Goal: Use online tool/utility: Use online tool/utility

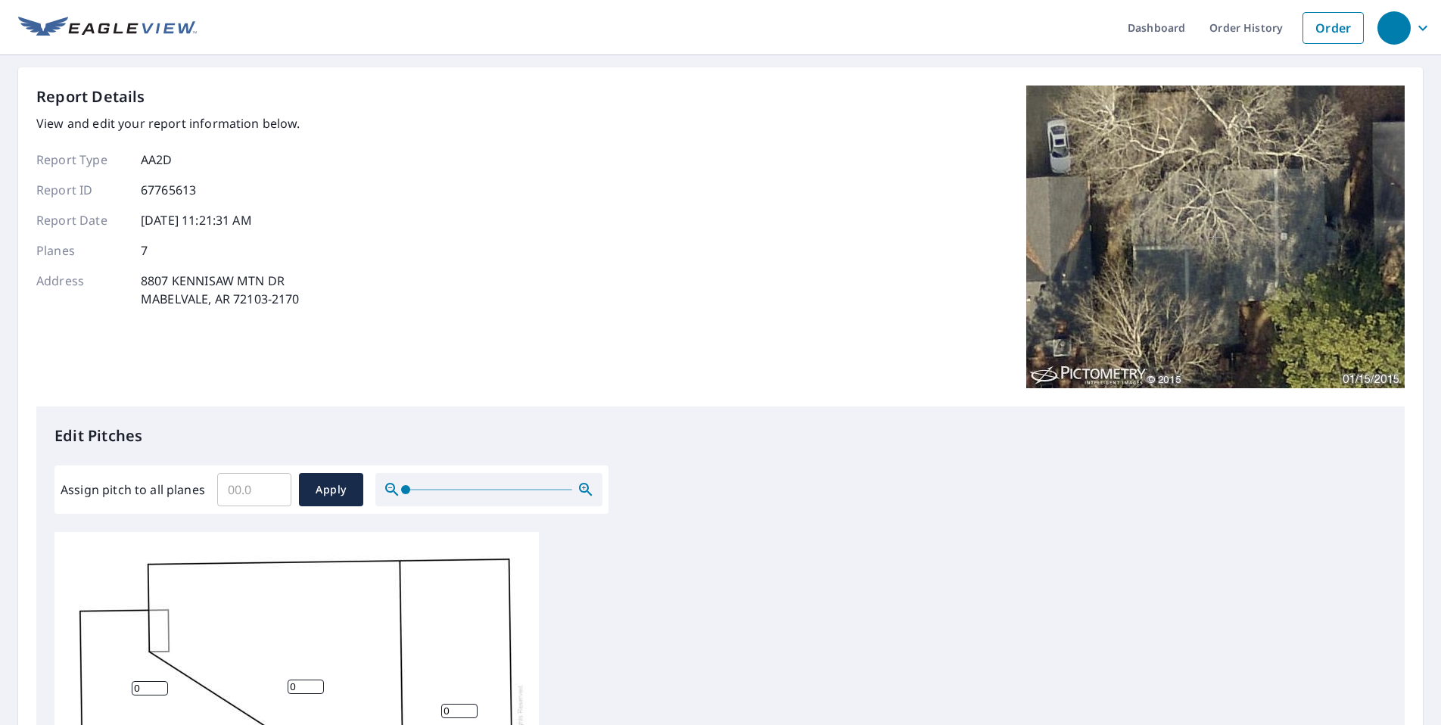
click at [233, 496] on input "Assign pitch to all planes" at bounding box center [254, 489] width 74 height 42
type input "5"
type input "6"
click at [344, 493] on span "Apply" at bounding box center [331, 490] width 40 height 19
type input "6"
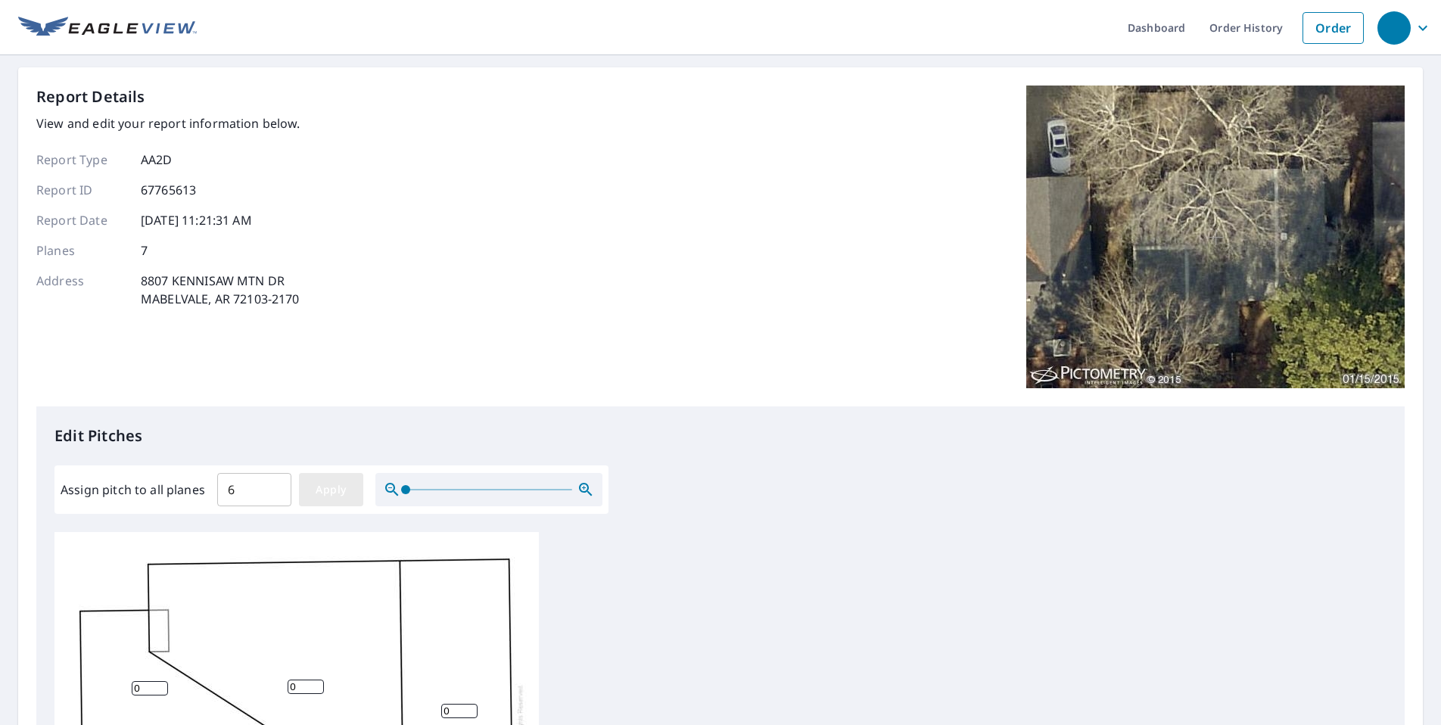
type input "6"
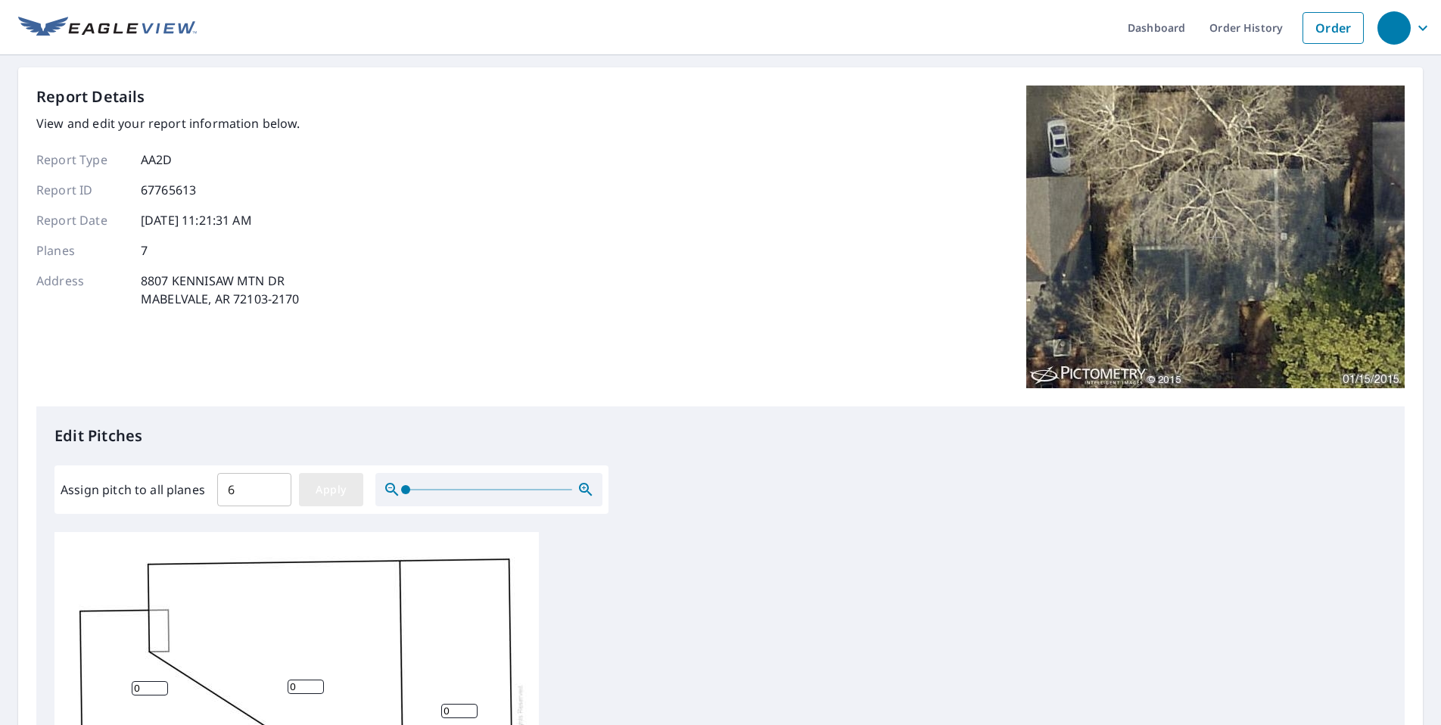
type input "6"
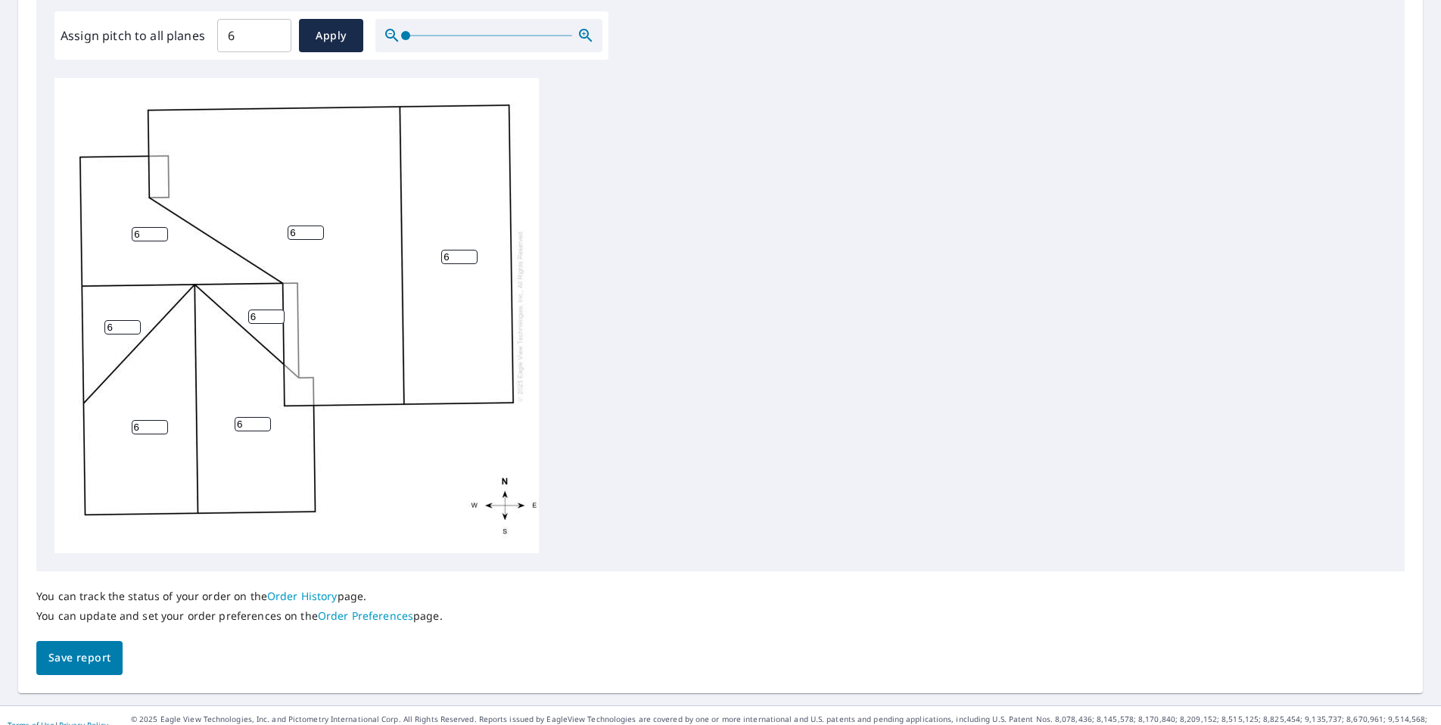
click at [101, 656] on span "Save report" at bounding box center [79, 658] width 62 height 19
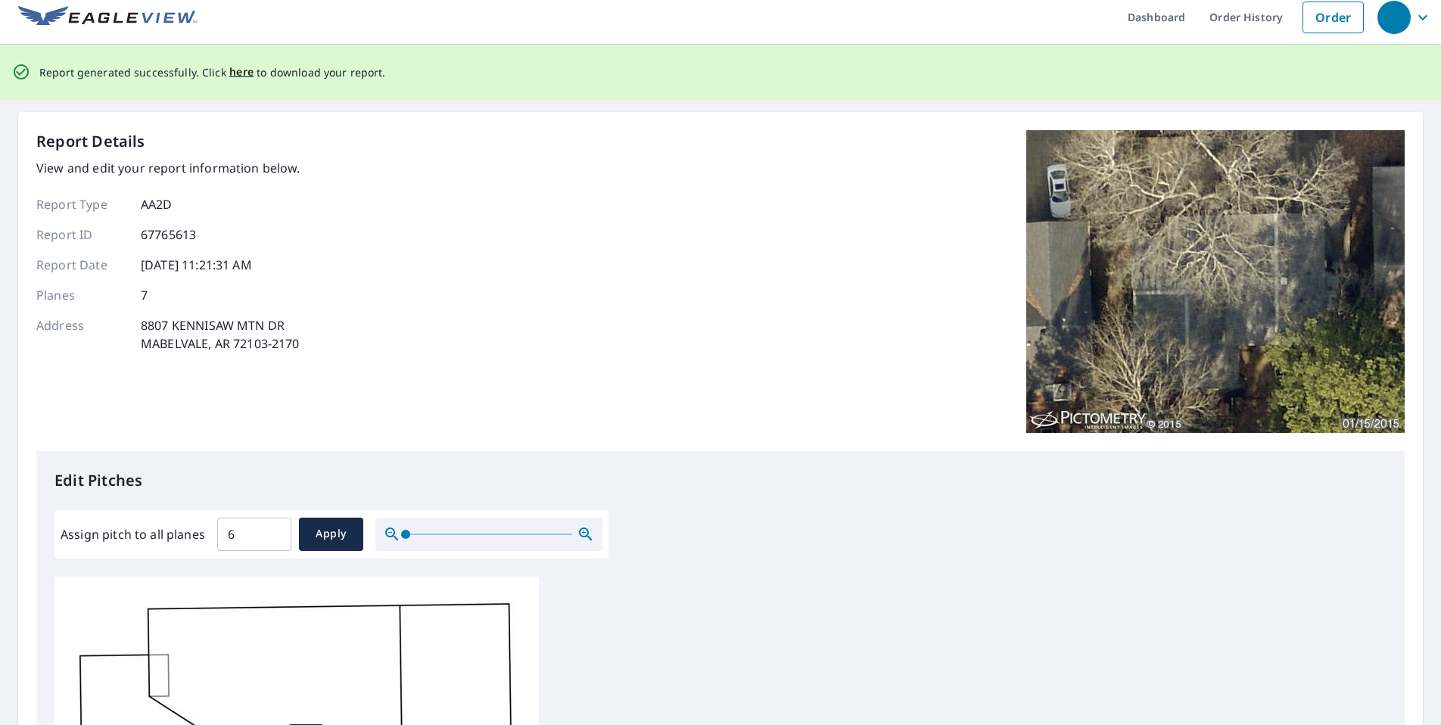
scroll to position [0, 0]
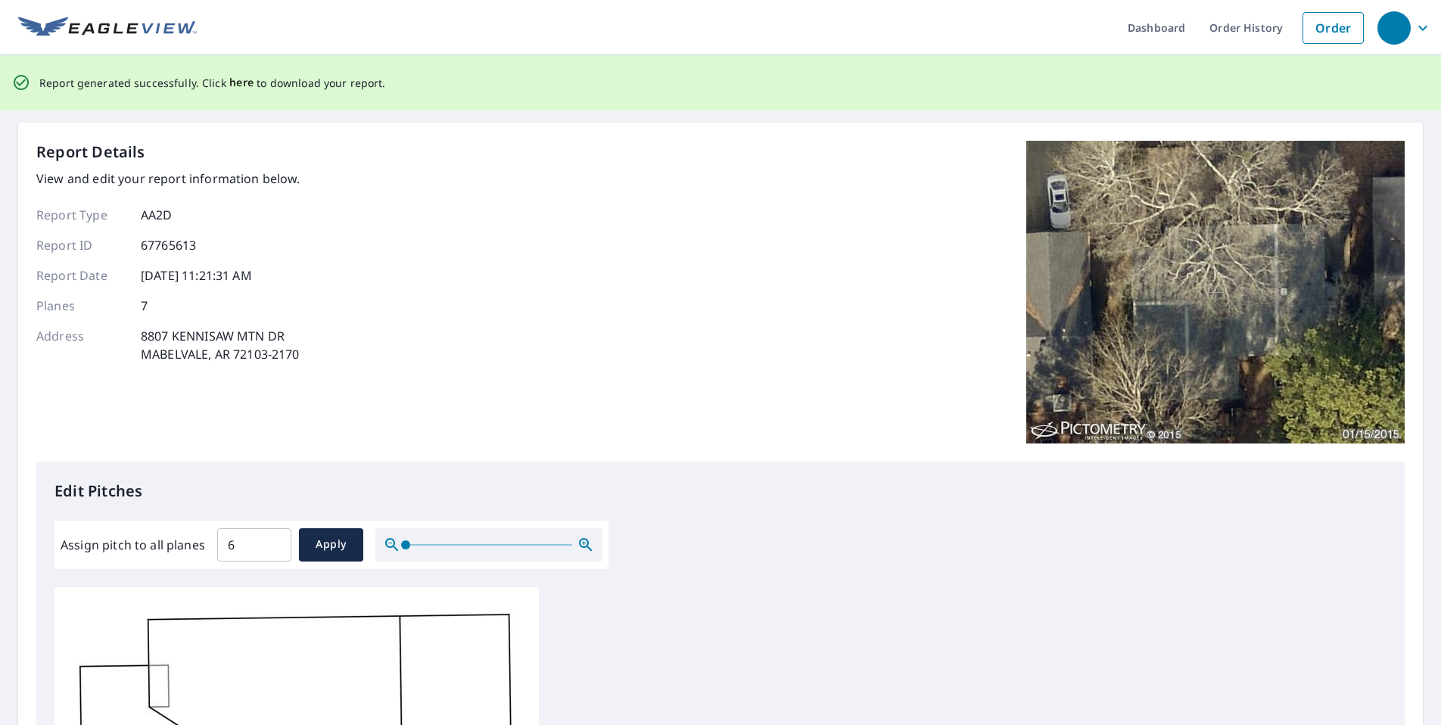
click at [232, 84] on span "here" at bounding box center [241, 82] width 25 height 19
